Goal: Task Accomplishment & Management: Use online tool/utility

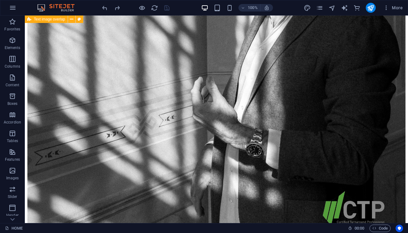
scroll to position [884, 0]
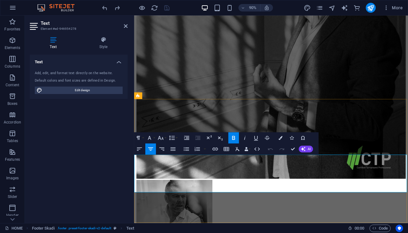
scroll to position [911, 0]
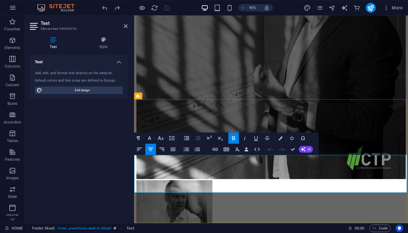
drag, startPoint x: 316, startPoint y: 207, endPoint x: 256, endPoint y: 208, distance: 59.9
copy link "[PERSON_NAME][EMAIL_ADDRESS][DOMAIN_NAME]"
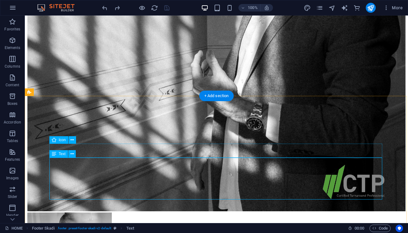
scroll to position [874, 0]
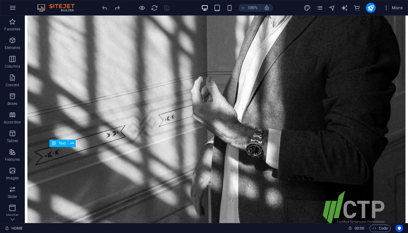
scroll to position [884, 0]
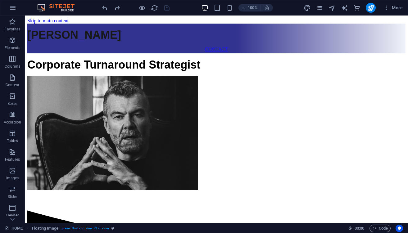
scroll to position [0, 0]
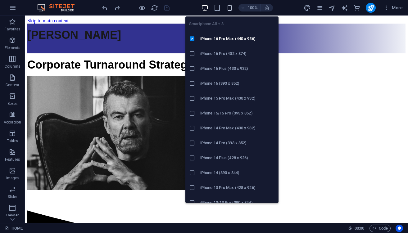
click at [229, 9] on icon "button" at bounding box center [229, 7] width 7 height 7
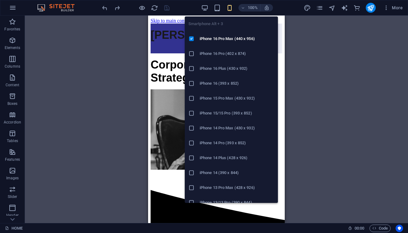
click at [310, 68] on div "Drag here to replace the existing content. Press “Ctrl” if you want to create a…" at bounding box center [216, 120] width 383 height 208
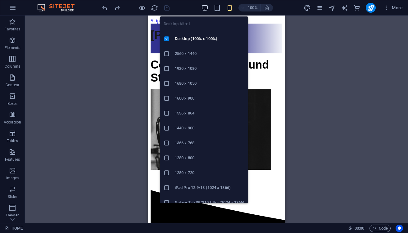
click at [204, 7] on icon "button" at bounding box center [204, 7] width 7 height 7
